Goal: Task Accomplishment & Management: Use online tool/utility

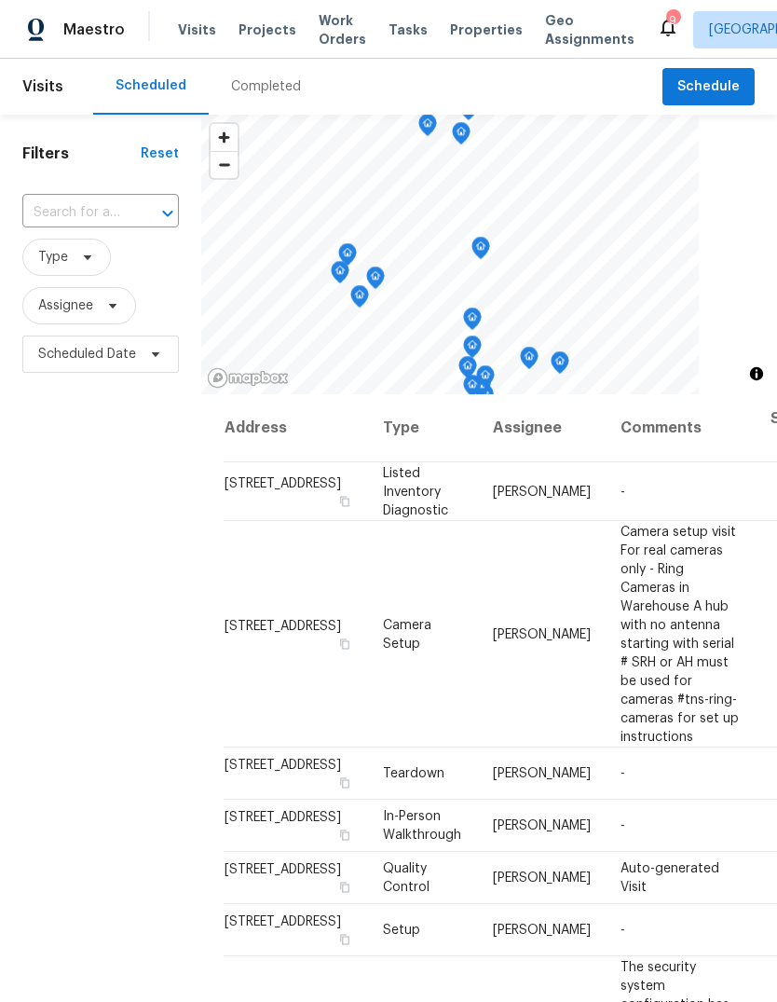
click at [276, 90] on div "Completed" at bounding box center [266, 86] width 70 height 19
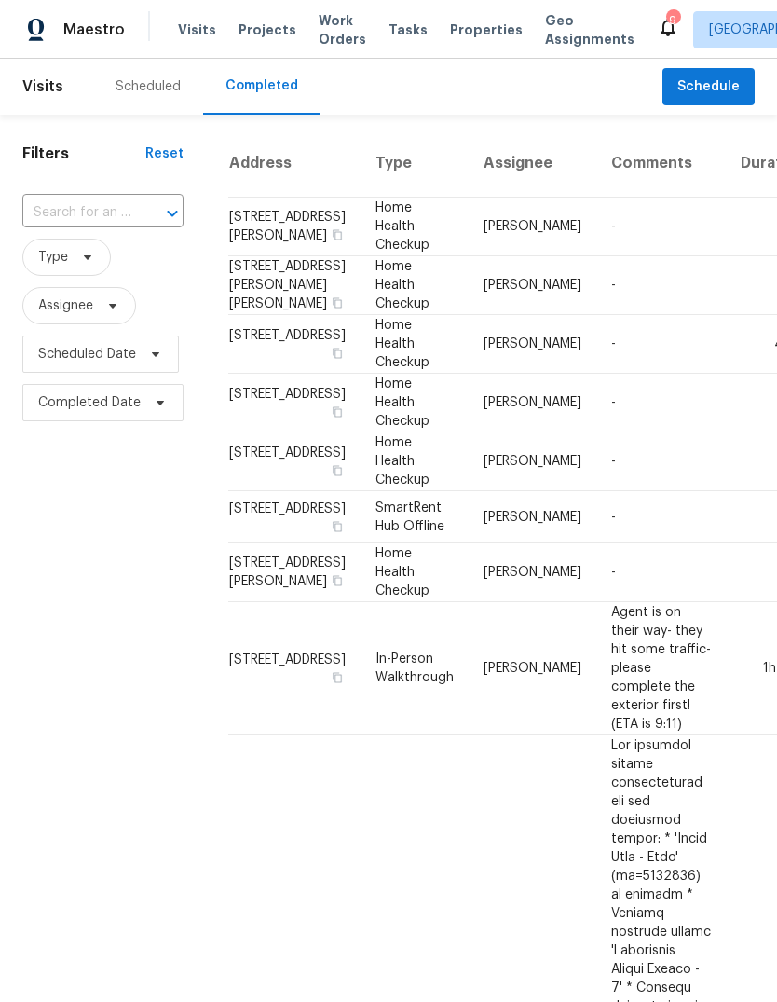
click at [157, 95] on div "Scheduled" at bounding box center [148, 86] width 65 height 19
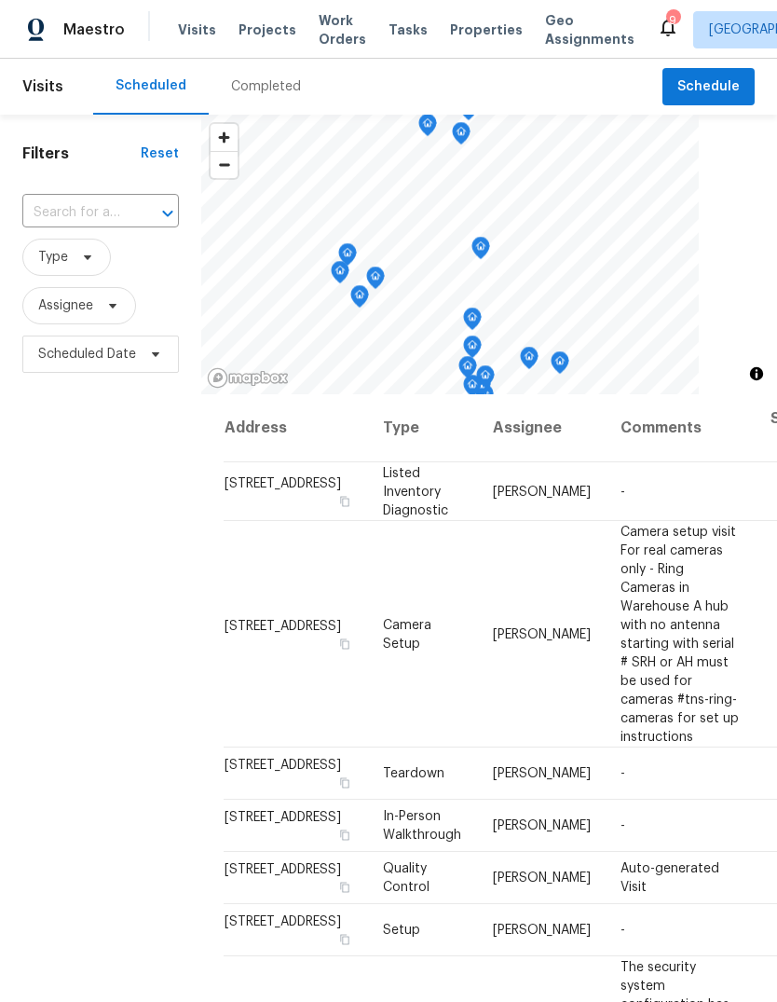
click at [483, 28] on span "Properties" at bounding box center [486, 29] width 73 height 19
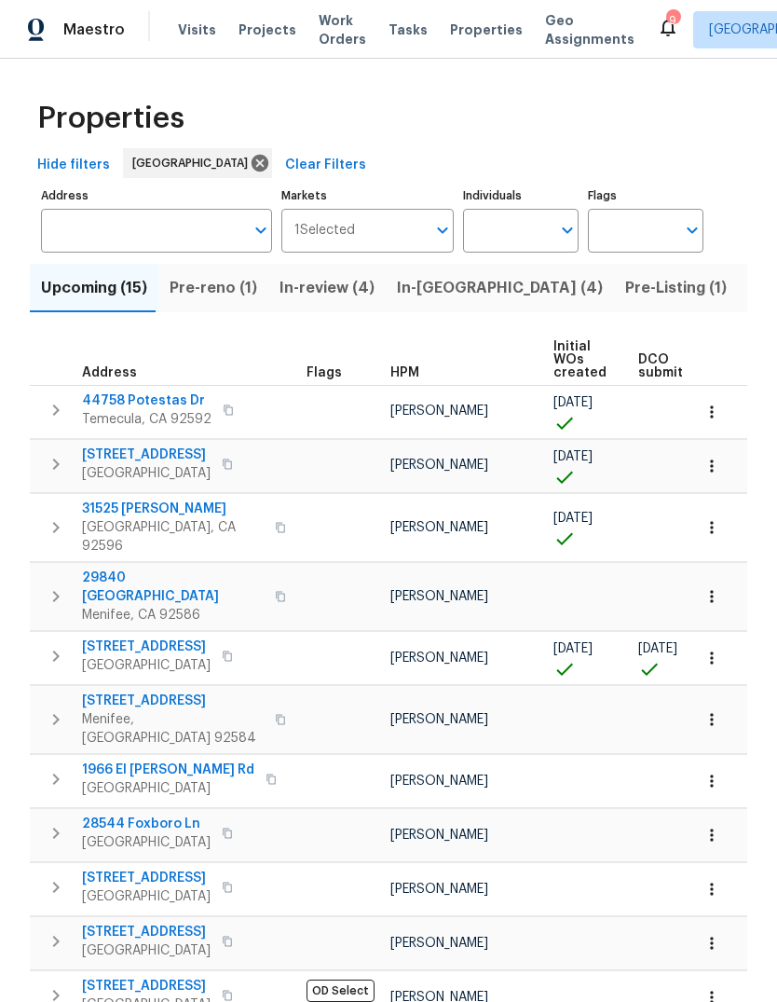
click at [503, 228] on input "Individuals" at bounding box center [507, 231] width 88 height 44
type input "[PERSON_NAME]"
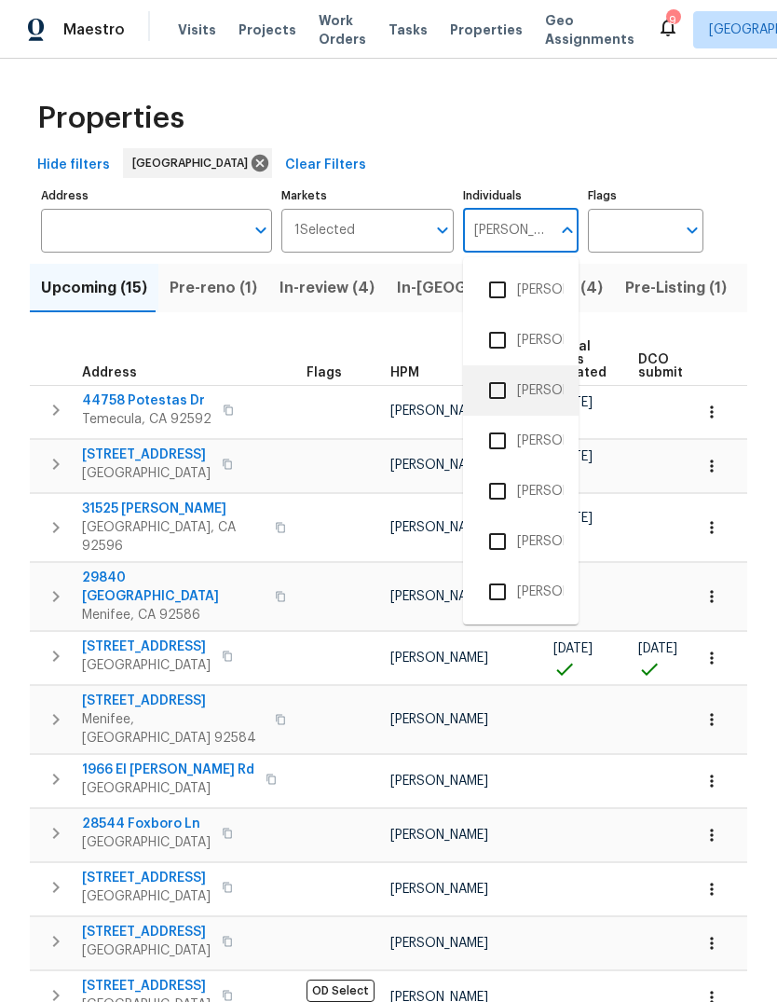
click at [552, 390] on li "[PERSON_NAME]" at bounding box center [521, 390] width 86 height 39
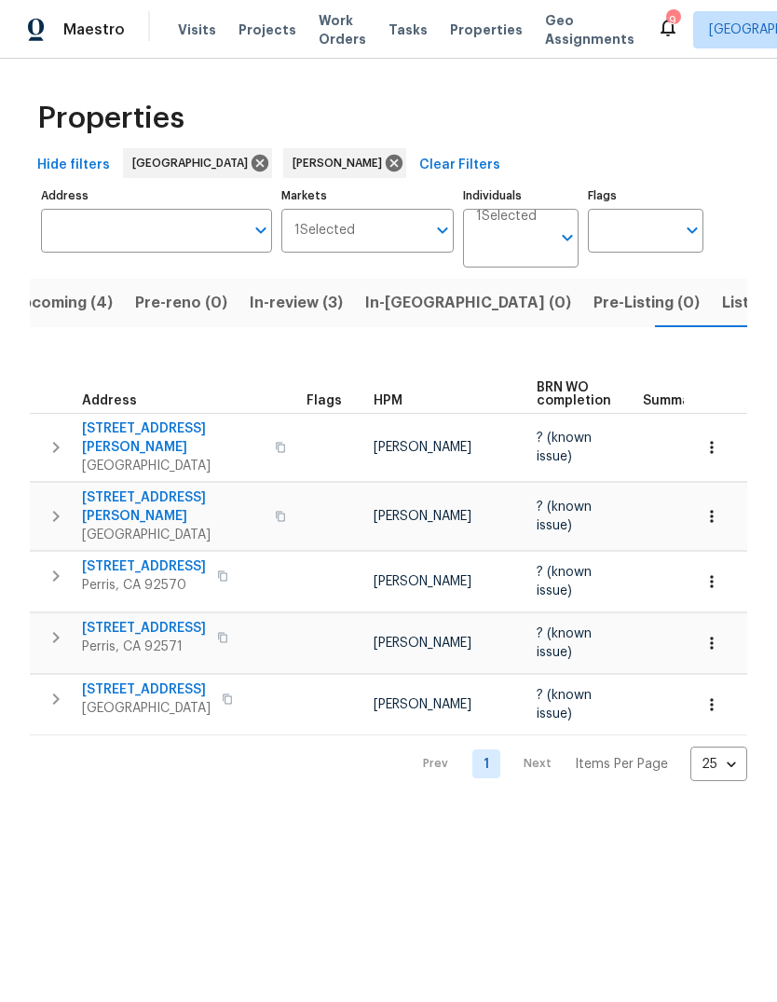
click at [389, 27] on span "Tasks" at bounding box center [408, 29] width 39 height 13
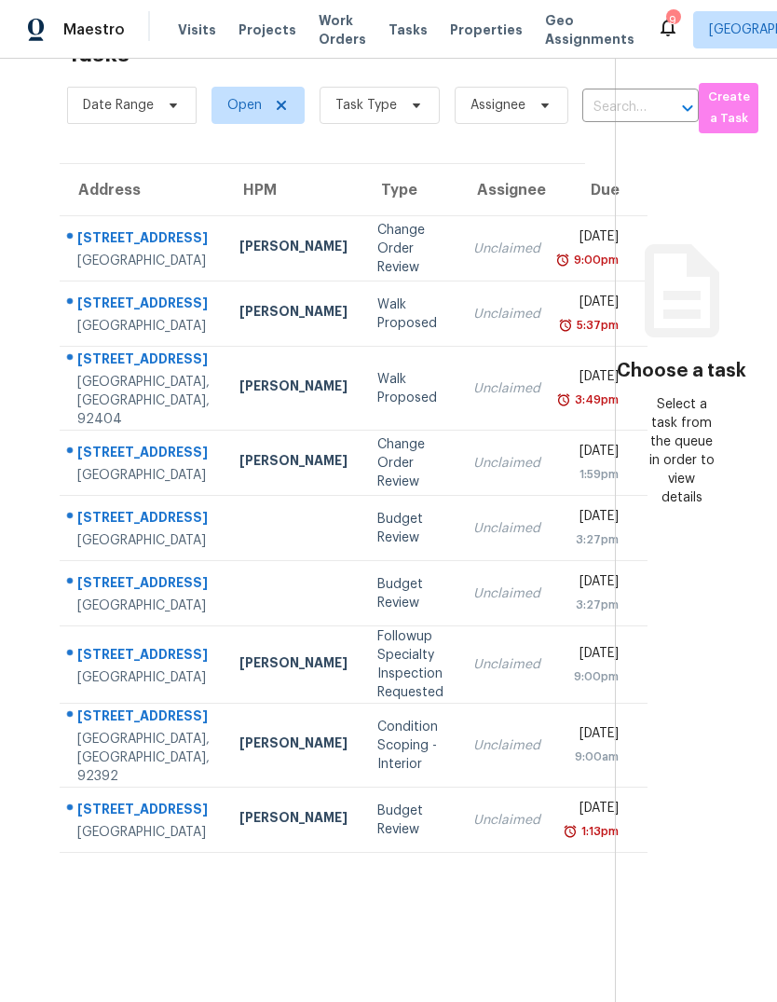
scroll to position [70, 0]
click at [458, 703] on td "Unclaimed" at bounding box center [506, 664] width 97 height 77
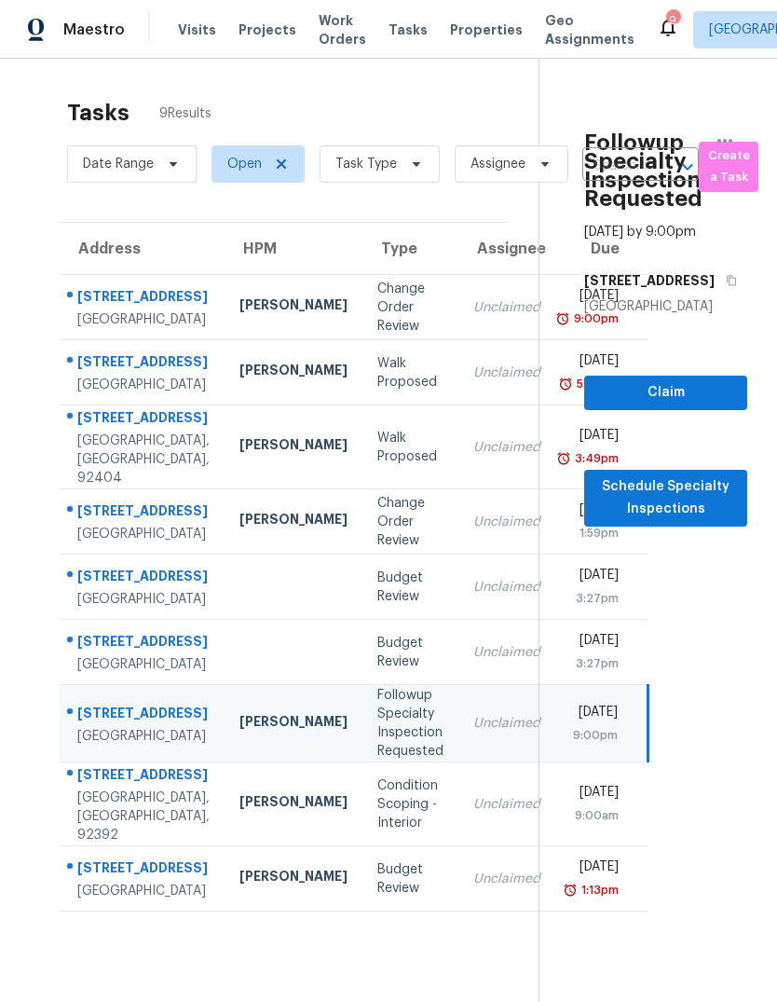
scroll to position [0, 0]
click at [382, 155] on span "Task Type" at bounding box center [365, 164] width 61 height 19
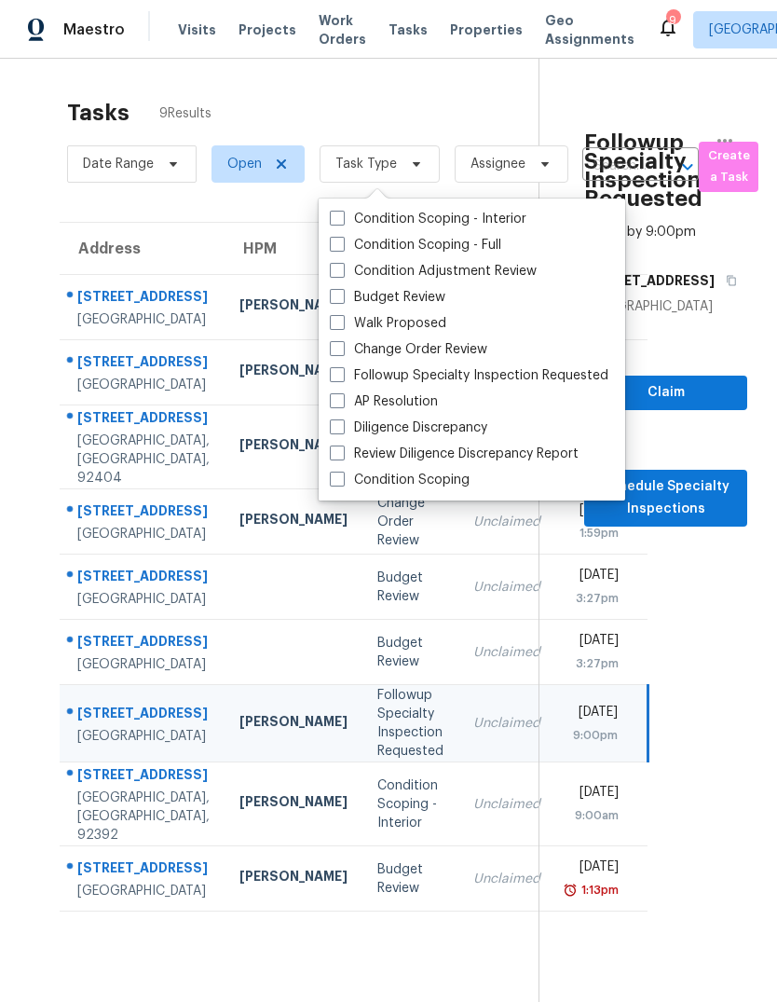
click at [408, 288] on label "Budget Review" at bounding box center [388, 297] width 116 height 19
click at [342, 288] on input "Budget Review" at bounding box center [336, 294] width 12 height 12
checkbox input "true"
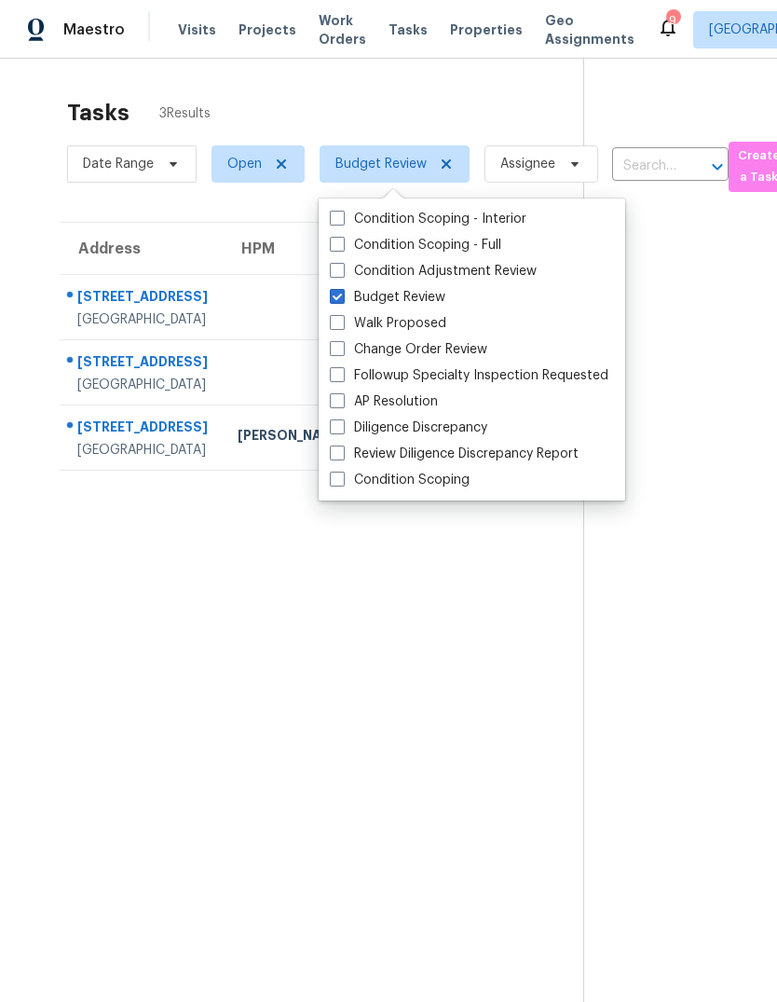
click at [143, 698] on section "Tasks 3 Results Date Range Open Budget Review Assignee ​ Create a Task Address …" at bounding box center [306, 575] width 553 height 972
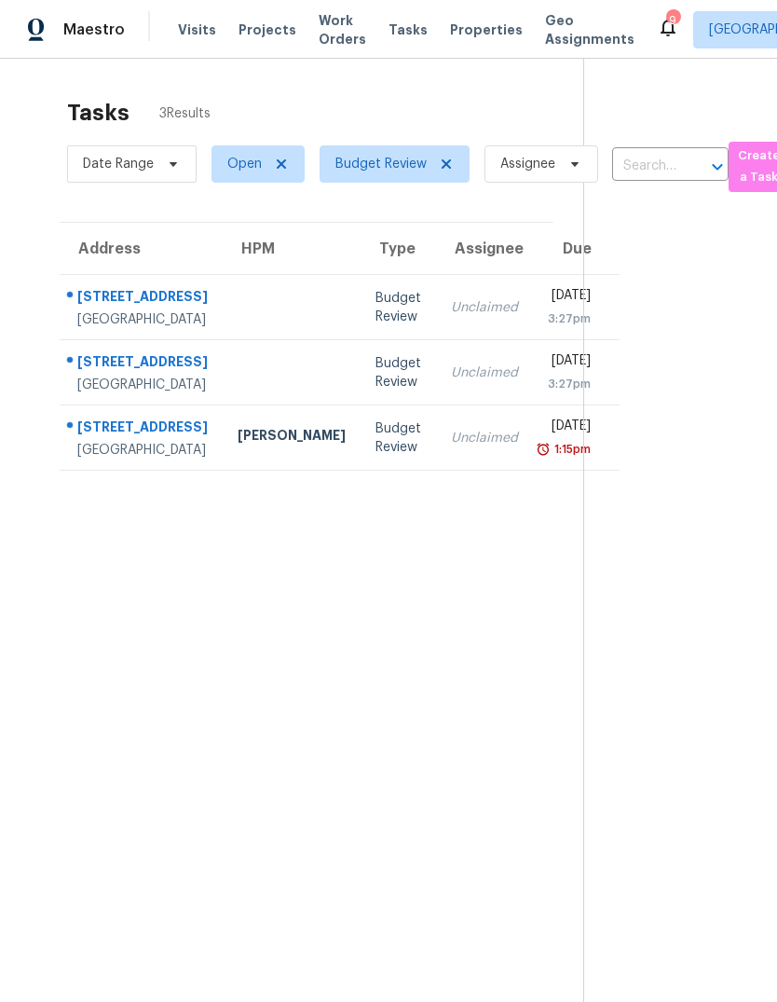
click at [193, 411] on td "6557 Avenida Michaelinda Jurupa Valley, CA, 92509" at bounding box center [141, 437] width 163 height 65
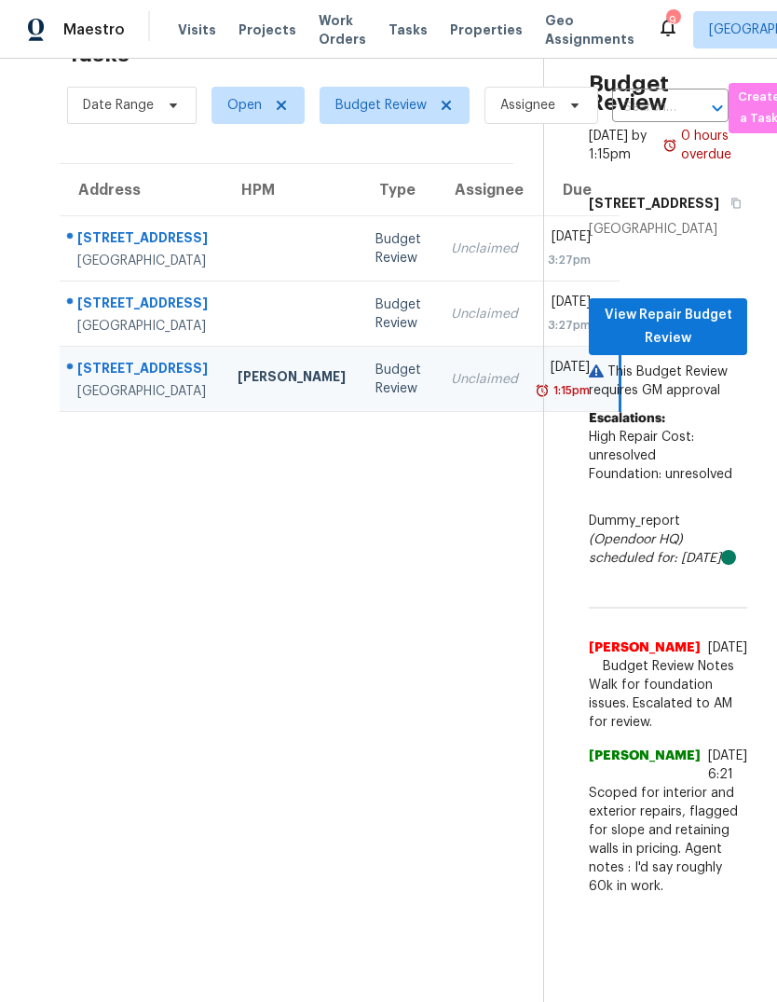
scroll to position [82, 0]
click at [716, 304] on span "View Repair Budget Review" at bounding box center [668, 327] width 129 height 46
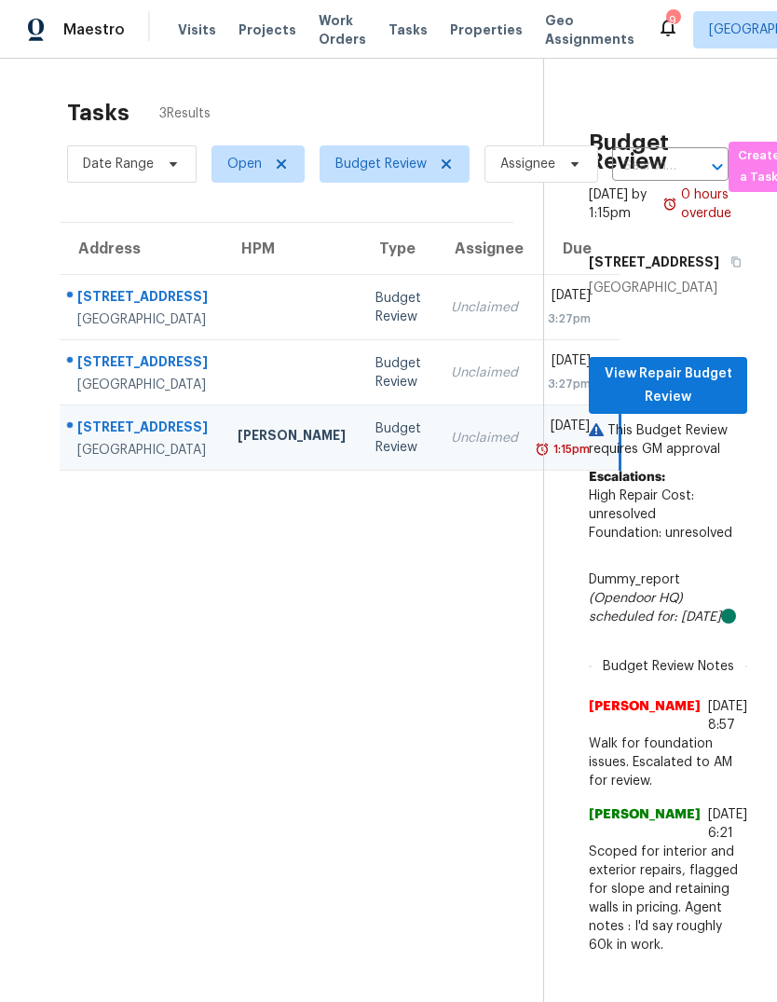
scroll to position [0, 0]
click at [198, 31] on span "Visits" at bounding box center [197, 29] width 38 height 19
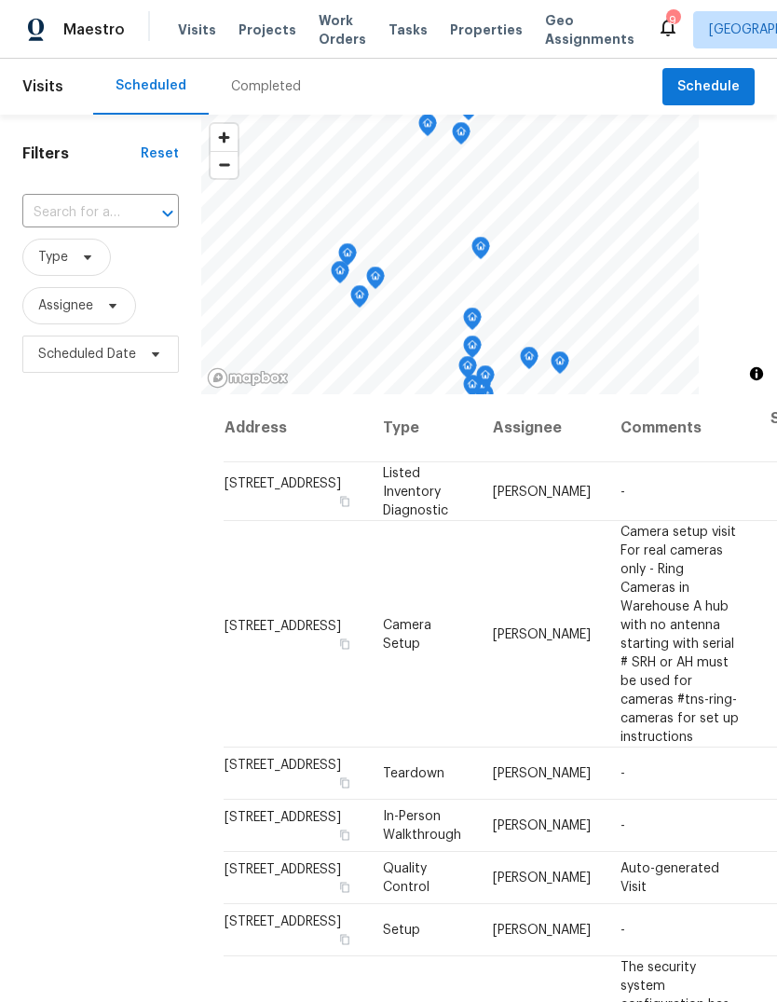
click at [400, 30] on span "Tasks" at bounding box center [408, 29] width 39 height 13
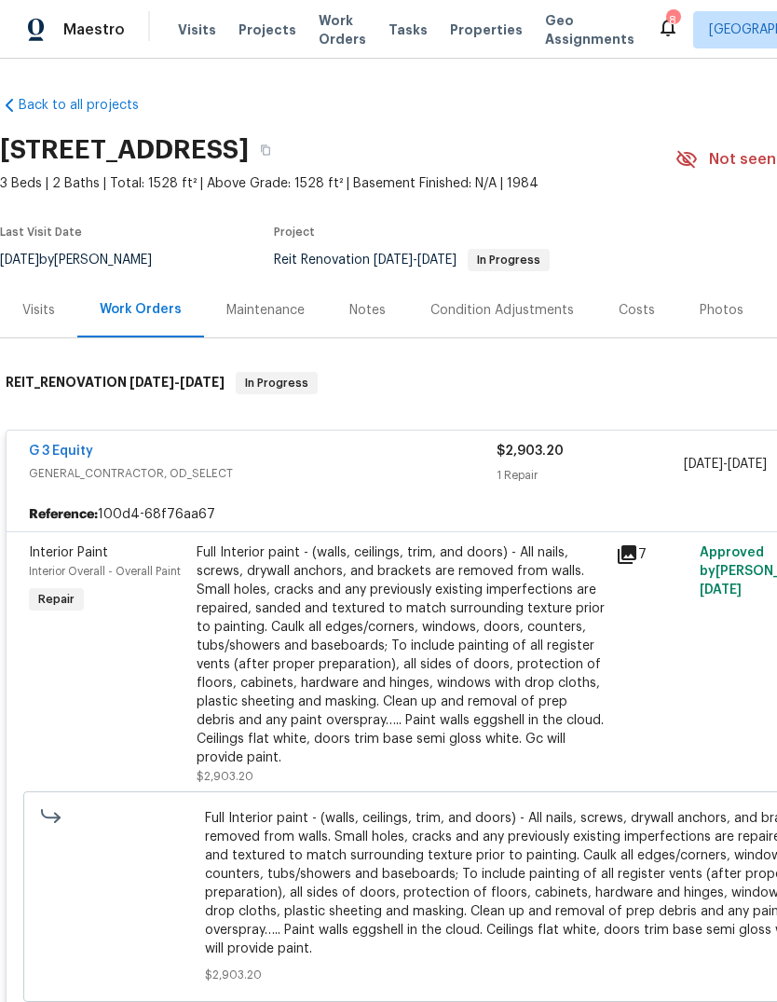
click at [191, 34] on span "Visits" at bounding box center [197, 29] width 38 height 19
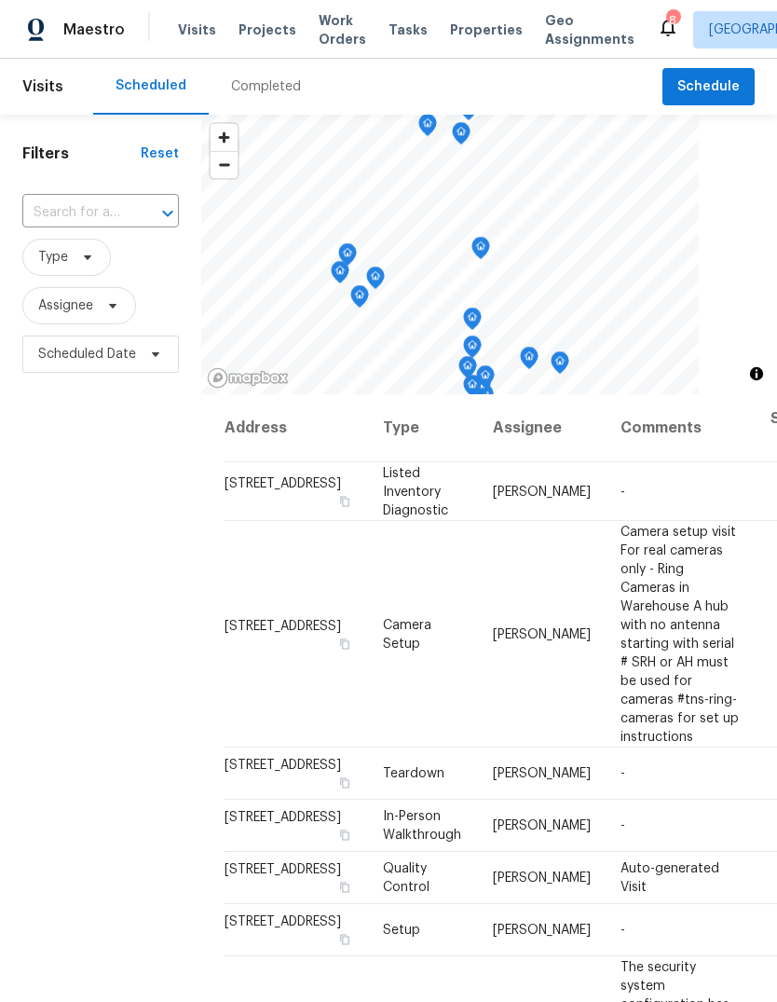
click at [293, 74] on div "Completed" at bounding box center [266, 87] width 115 height 56
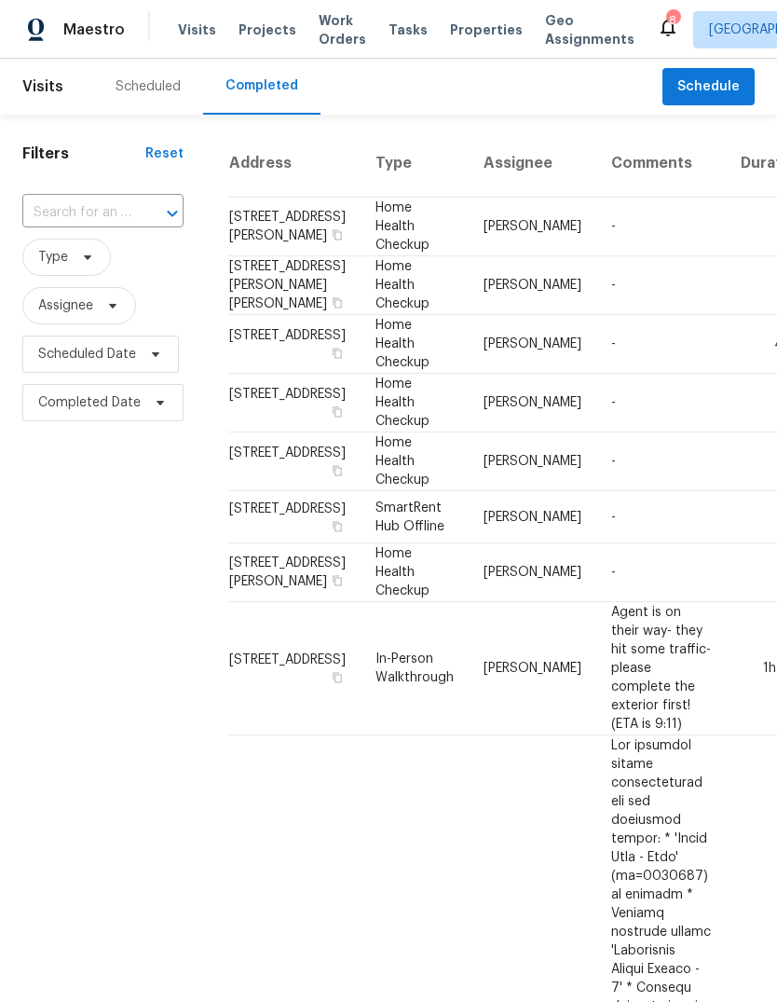
click at [116, 212] on input "text" at bounding box center [76, 212] width 109 height 29
type input "6557"
click at [122, 271] on li "[STREET_ADDRESS]" at bounding box center [101, 255] width 158 height 31
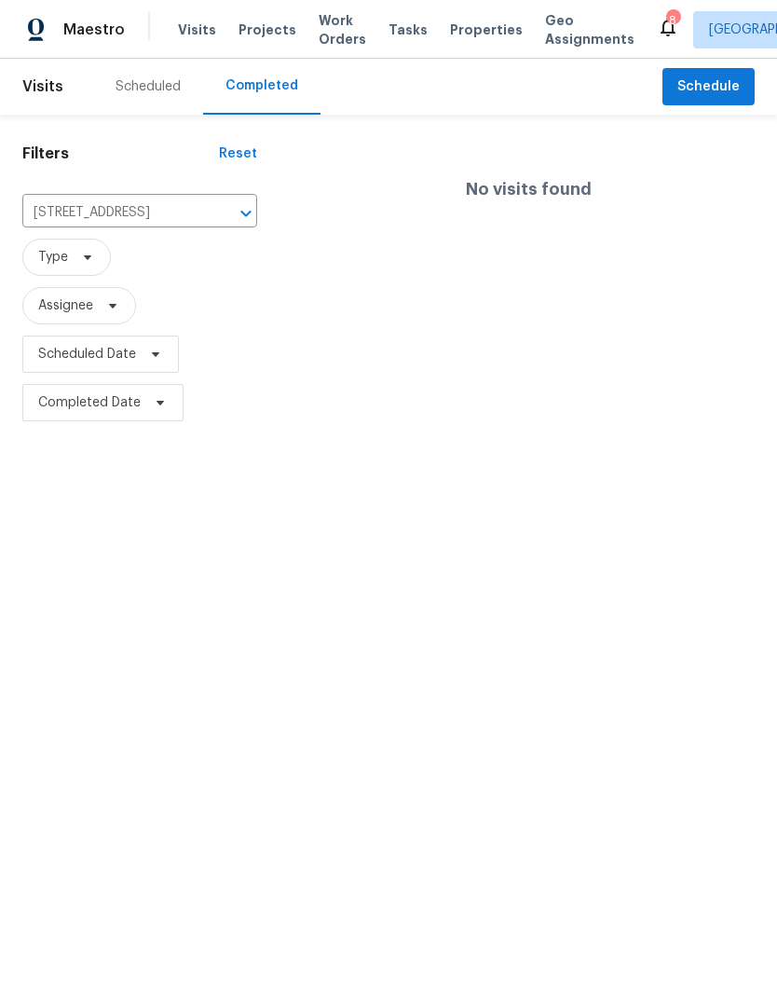
click at [186, 76] on div "Scheduled" at bounding box center [148, 87] width 110 height 56
